Goal: Find specific page/section: Find specific page/section

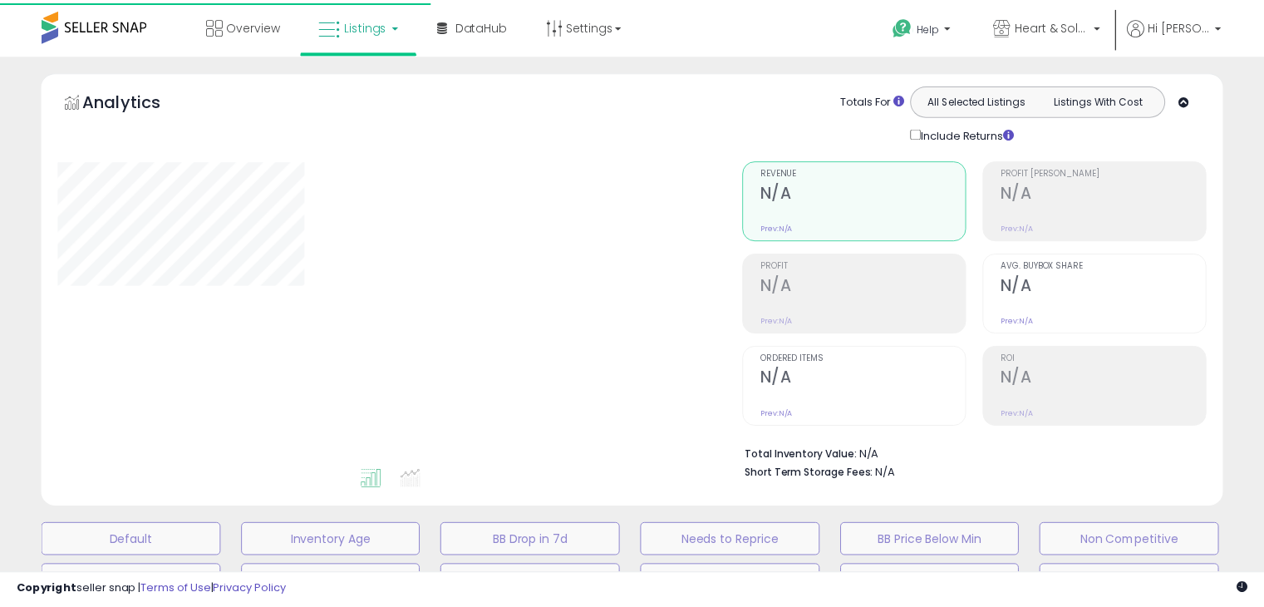
scroll to position [465, 0]
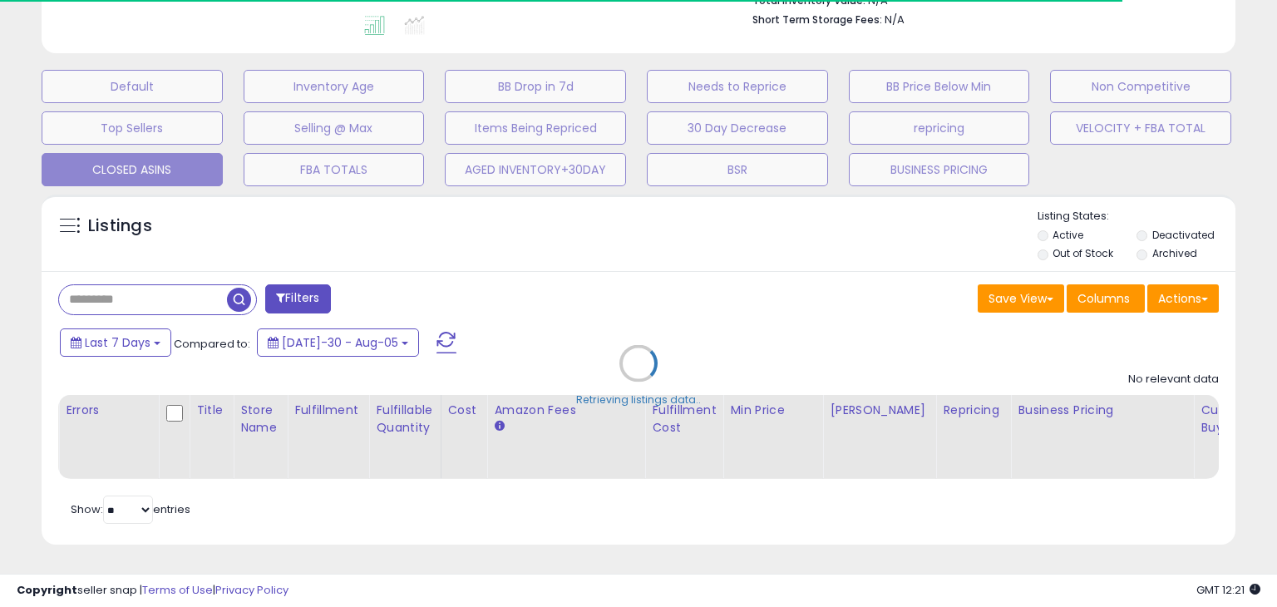
click at [176, 283] on div "Retrieving listings data.." at bounding box center [638, 375] width 1218 height 379
click at [171, 295] on div "Retrieving listings data.." at bounding box center [638, 375] width 1218 height 379
click at [137, 285] on div "Retrieving listings data.." at bounding box center [638, 375] width 1218 height 379
click at [99, 290] on div "Retrieving listings data.." at bounding box center [638, 375] width 1218 height 379
click at [99, 288] on div "Retrieving listings data.." at bounding box center [638, 375] width 1218 height 379
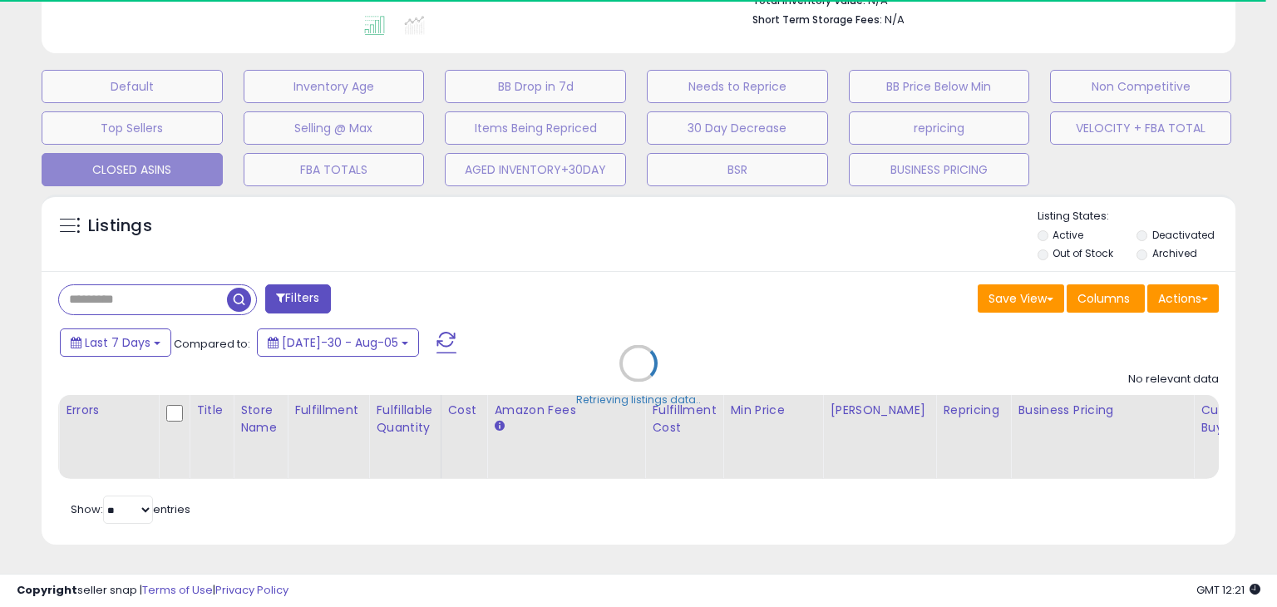
click at [99, 288] on div "Retrieving listings data.." at bounding box center [638, 375] width 1218 height 379
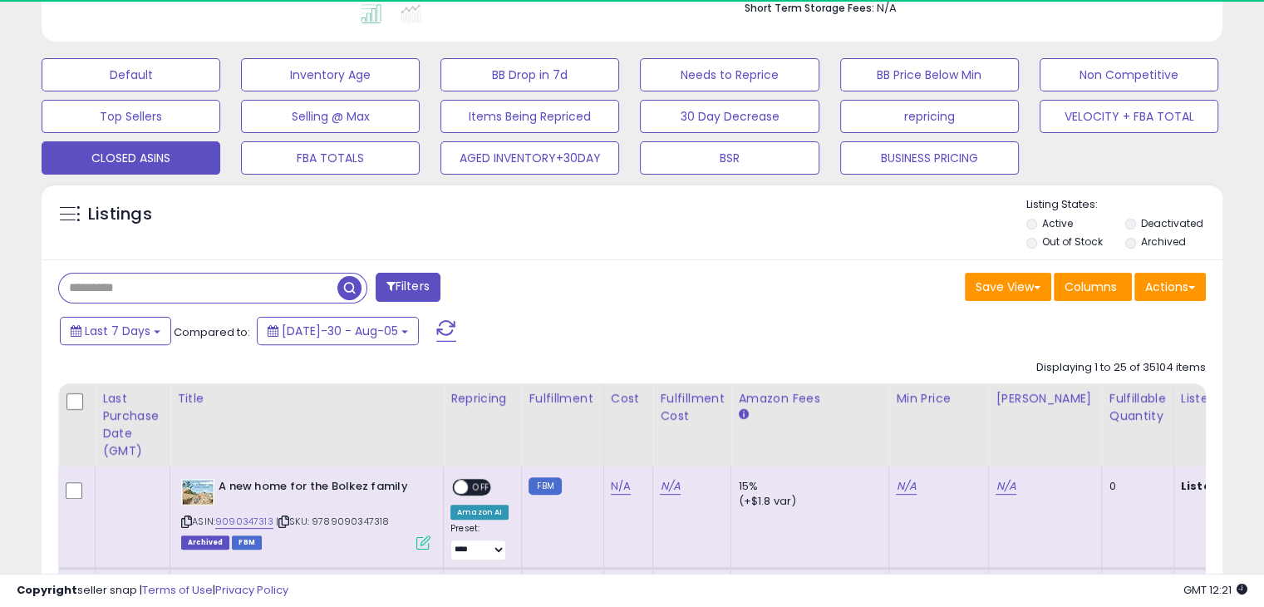
click at [86, 288] on input "text" at bounding box center [198, 287] width 278 height 29
paste input "**********"
type input "**********"
click at [352, 283] on span "button" at bounding box center [349, 288] width 24 height 24
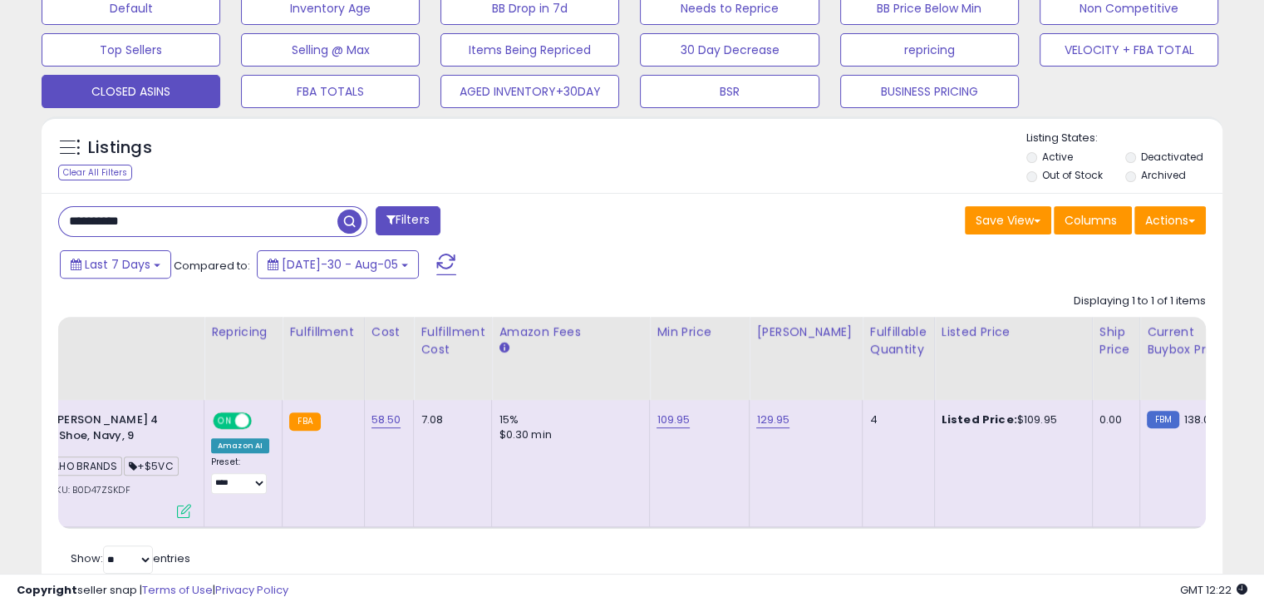
scroll to position [0, 0]
